Goal: Information Seeking & Learning: Learn about a topic

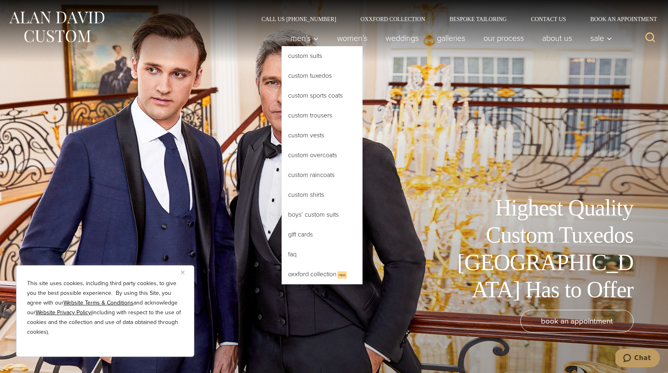
click at [299, 72] on link "Custom Tuxedos" at bounding box center [322, 75] width 81 height 19
click at [300, 71] on link "Custom Tuxedos" at bounding box center [322, 75] width 81 height 19
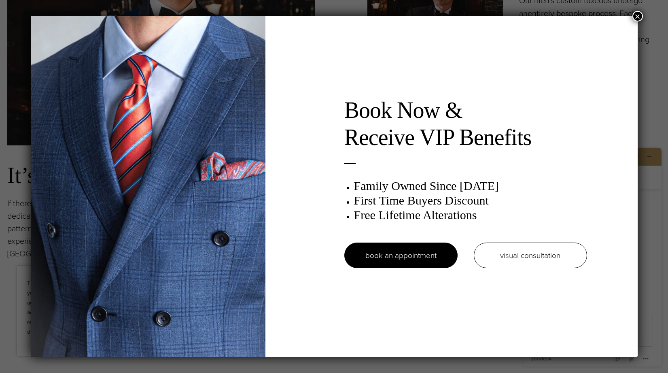
click at [635, 15] on button "×" at bounding box center [637, 16] width 11 height 11
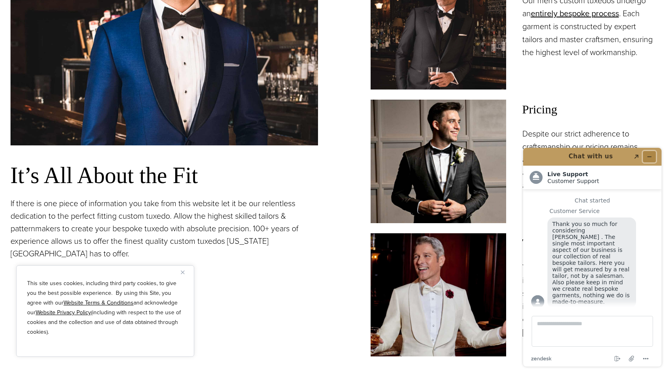
click at [651, 155] on icon "Minimize widget" at bounding box center [650, 157] width 6 height 6
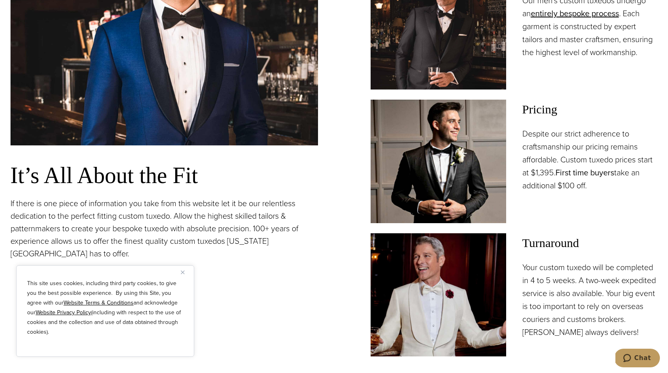
click at [603, 173] on link "First time buyers" at bounding box center [585, 172] width 59 height 12
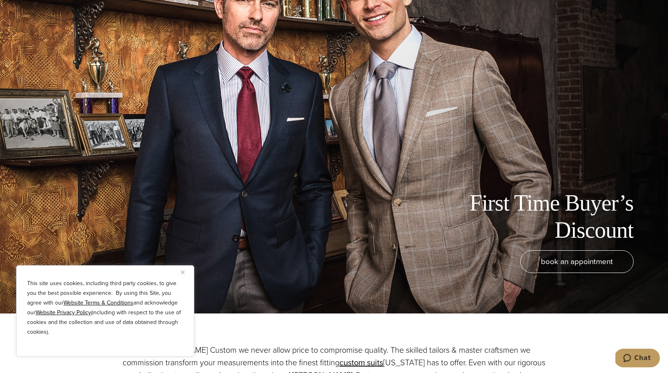
scroll to position [66, 0]
